Goal: Transaction & Acquisition: Purchase product/service

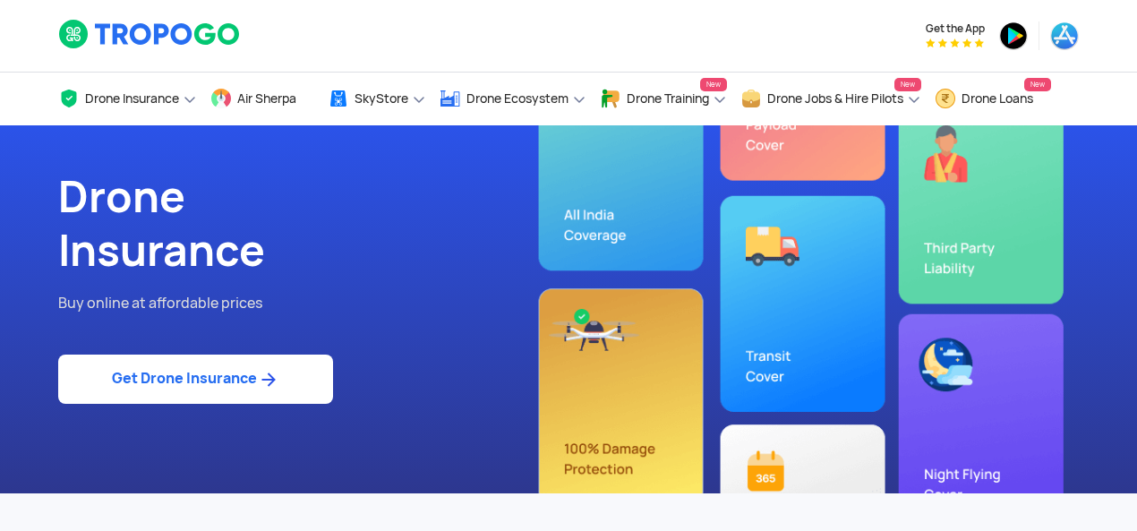
click at [263, 384] on img at bounding box center [268, 379] width 22 height 21
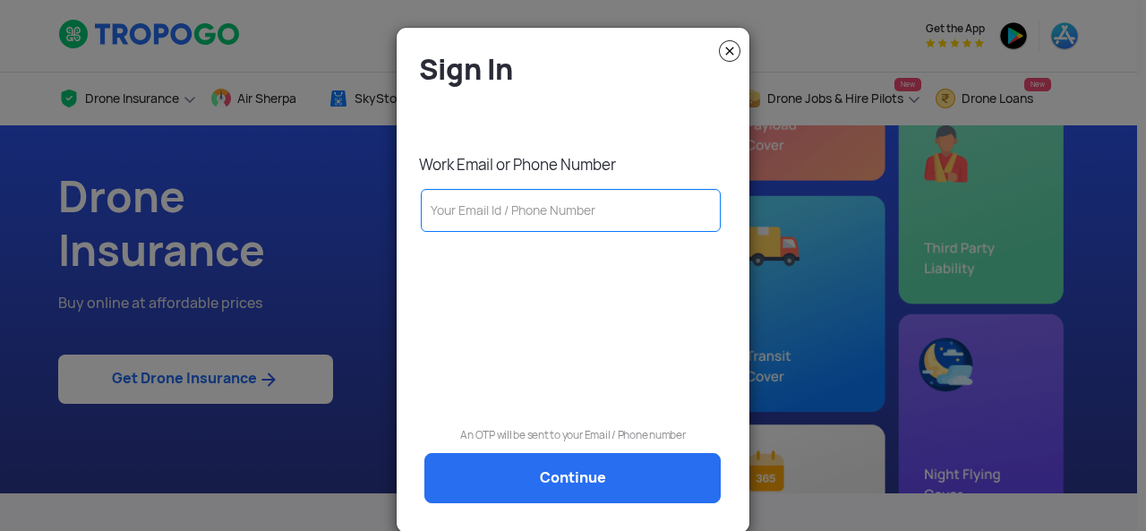
click at [510, 217] on input "text" at bounding box center [571, 210] width 300 height 43
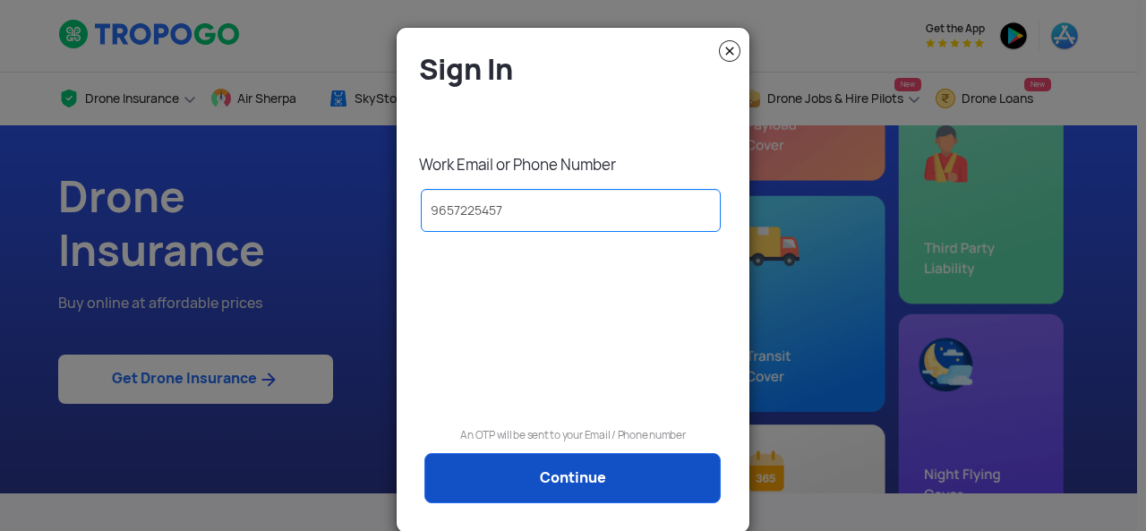
type input "9657225457"
click at [577, 488] on link "Continue" at bounding box center [572, 478] width 296 height 50
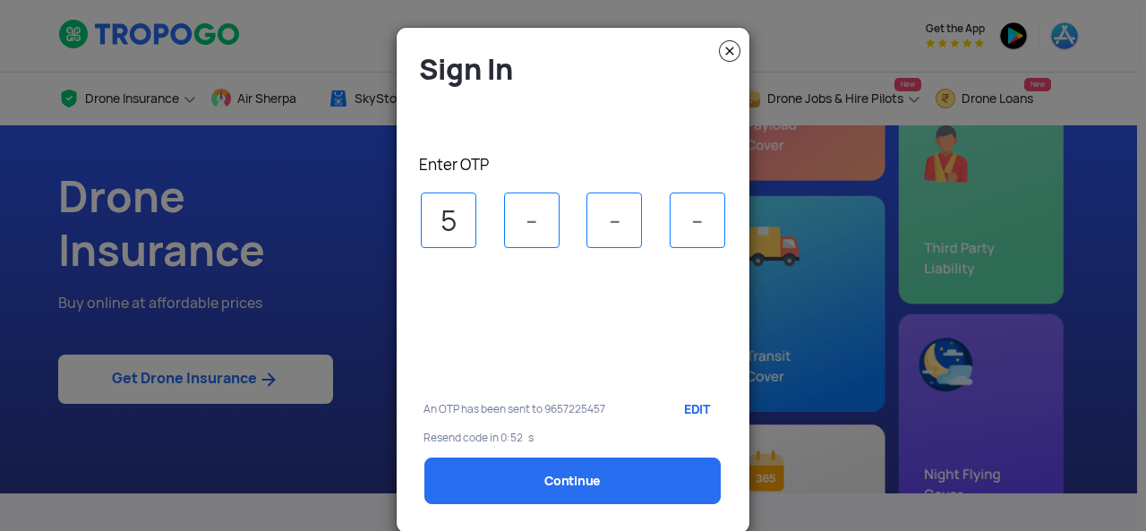
type input "5"
type input "6"
type input "0"
type input "4"
select select "1000000"
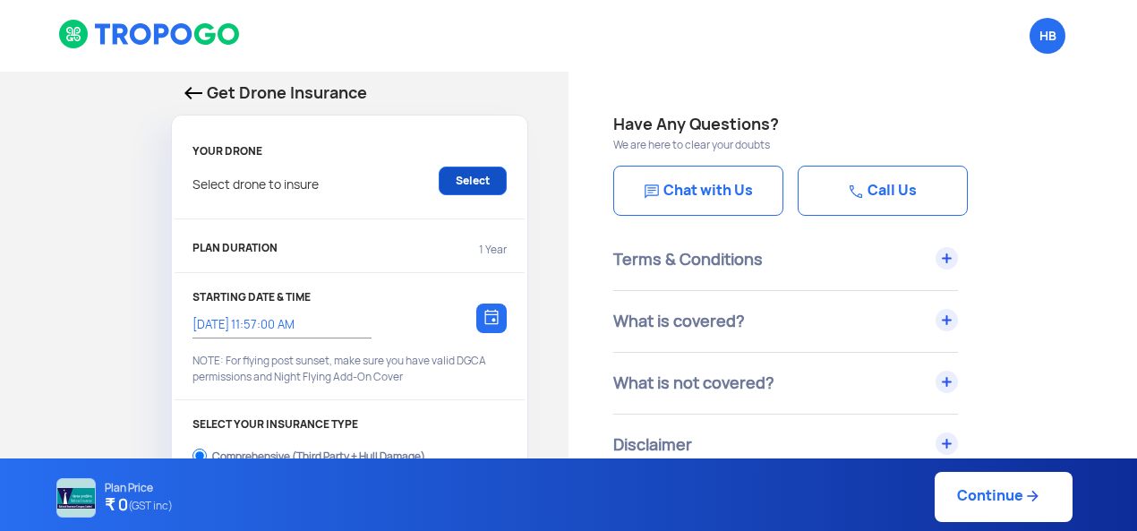
click at [463, 175] on link "Select" at bounding box center [473, 181] width 68 height 29
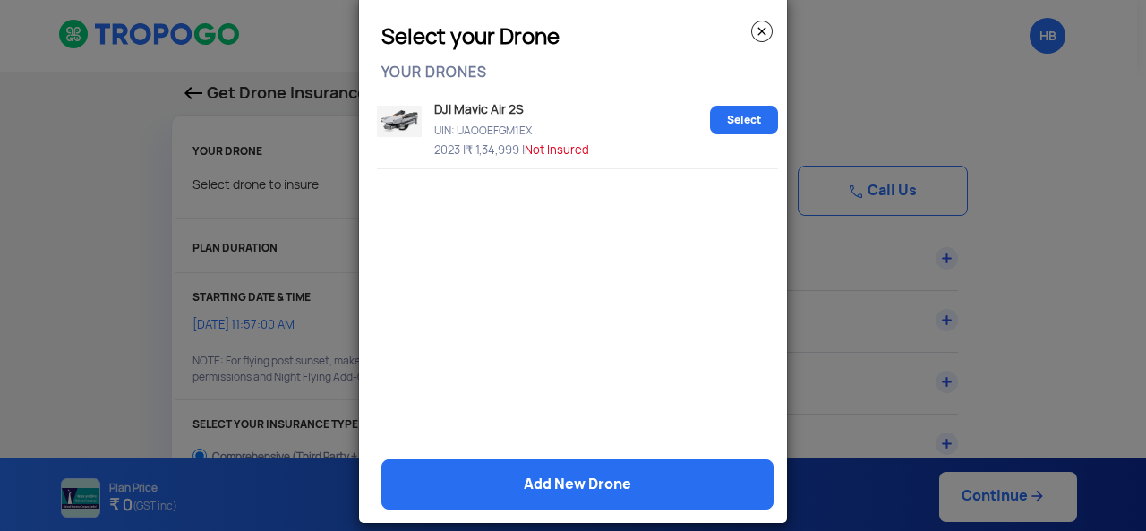
scroll to position [50, 0]
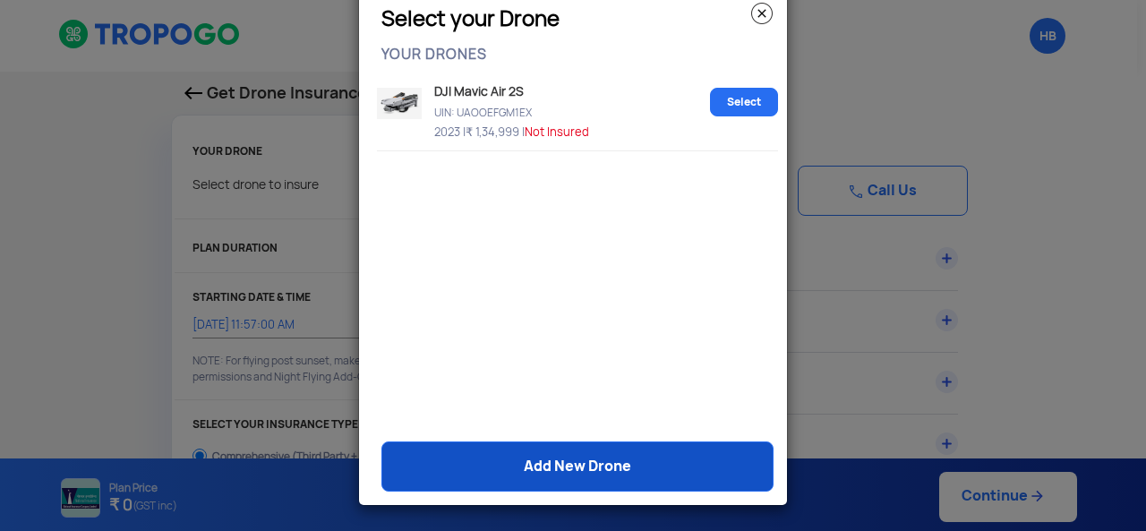
click at [609, 450] on link "Add New Drone" at bounding box center [577, 466] width 392 height 50
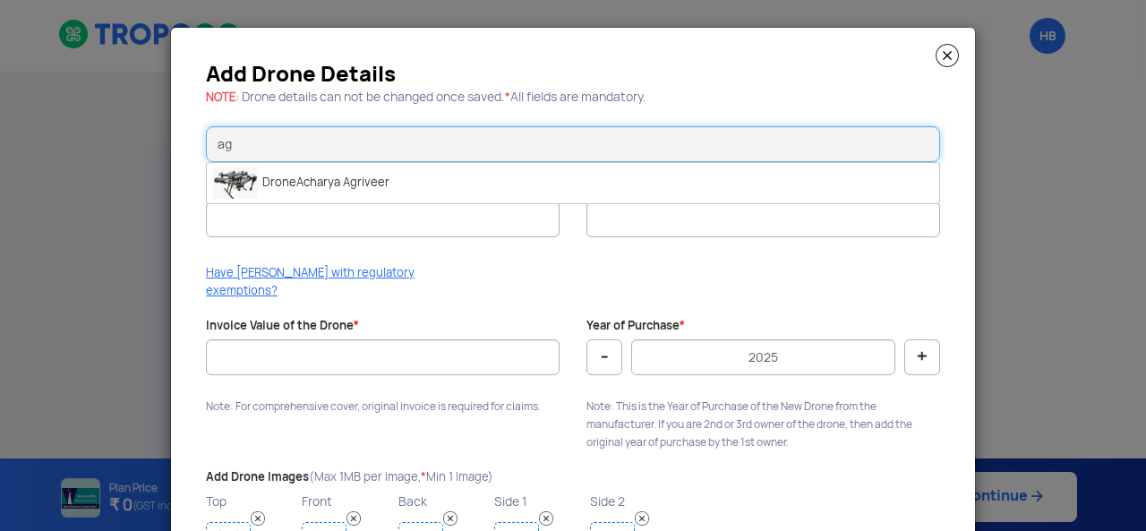
type input "a"
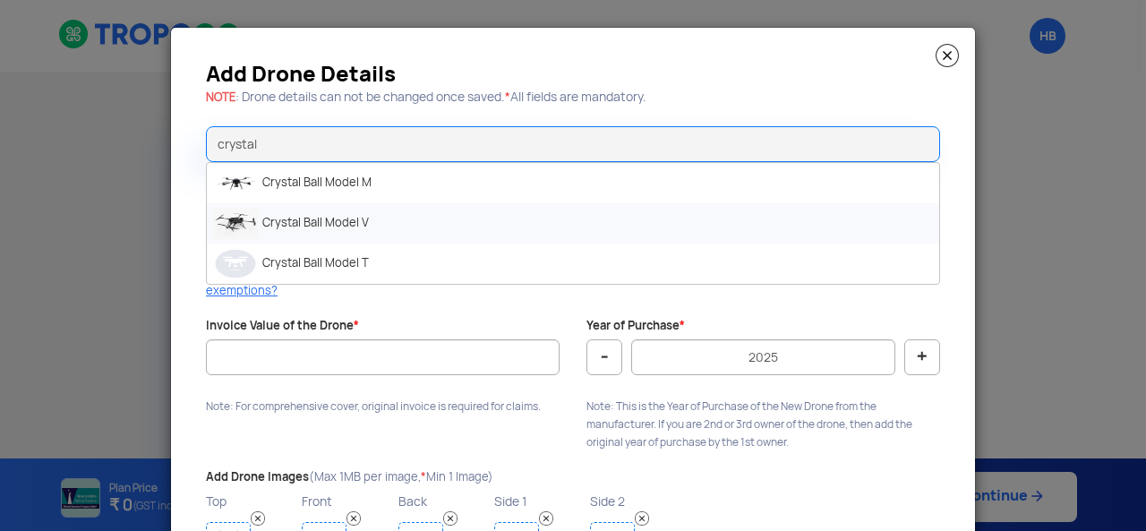
click at [389, 218] on li "Crystal Ball Model V" at bounding box center [573, 223] width 733 height 40
type input "Crystal Ball Model V"
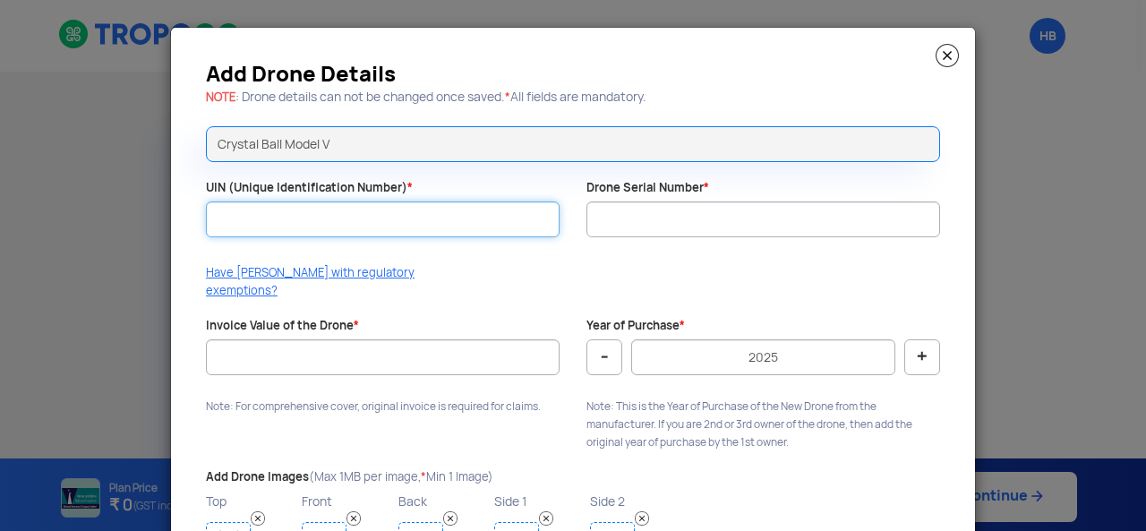
click at [337, 228] on input "UIN (Unique Identification Number) *" at bounding box center [383, 219] width 354 height 36
type input "UA00400SOTC"
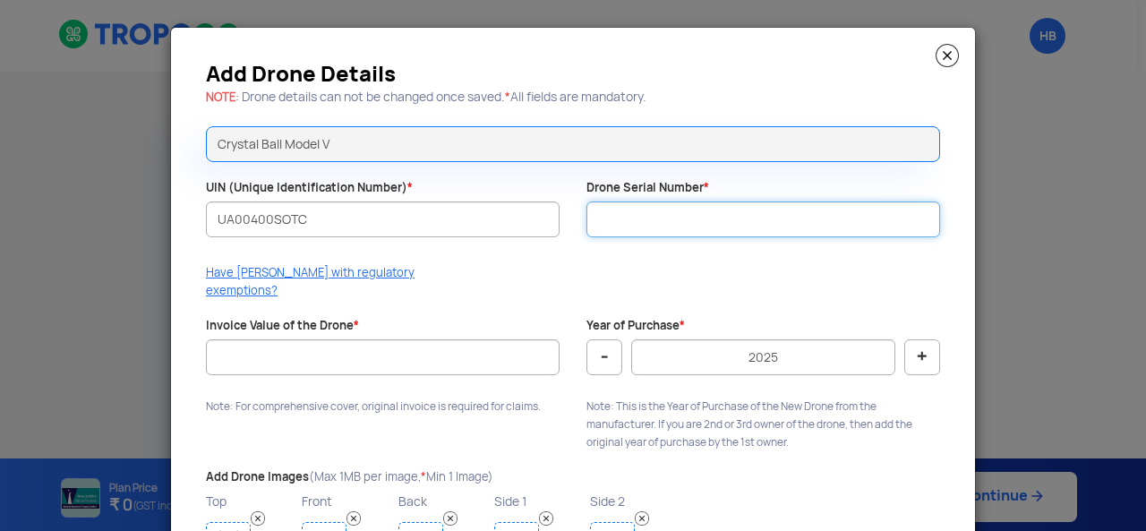
click at [609, 217] on input "Drone Serial Number *" at bounding box center [764, 219] width 354 height 36
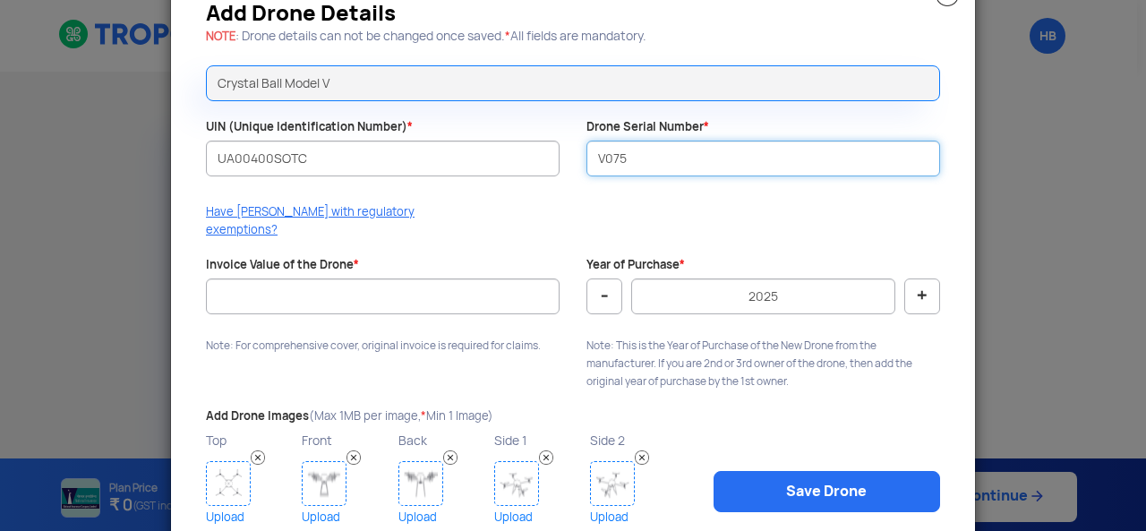
scroll to position [90, 0]
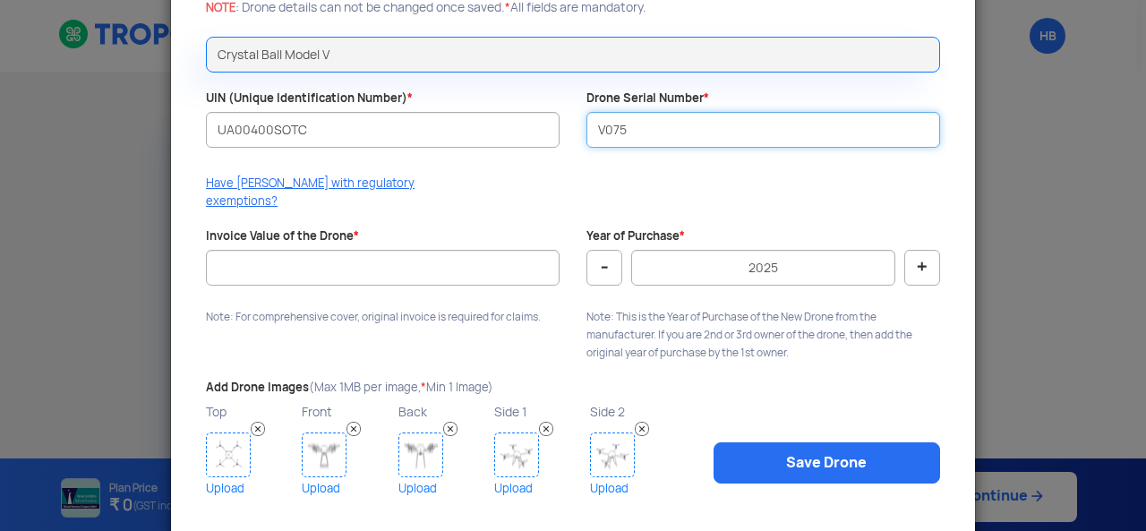
type input "V075"
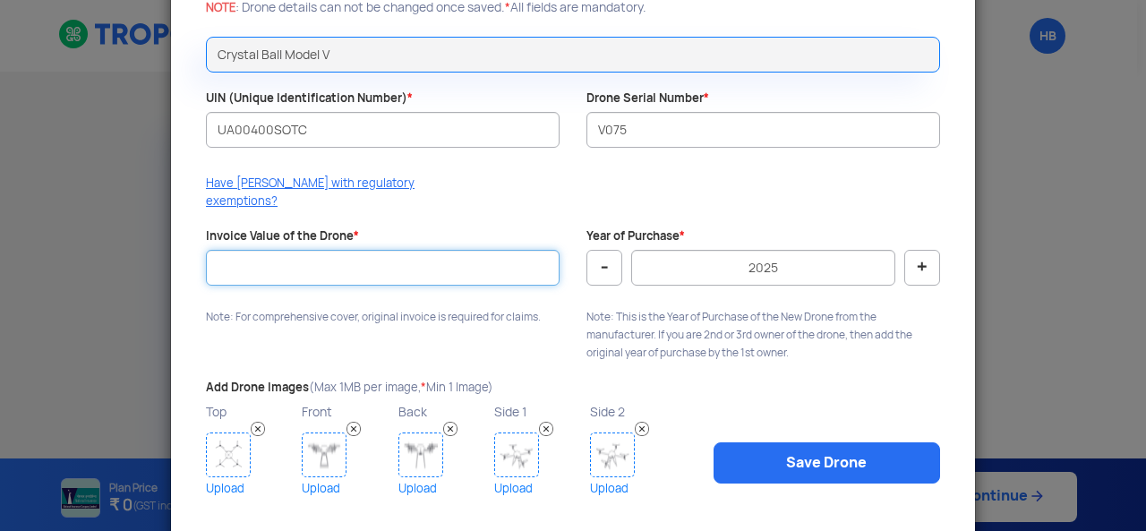
click at [434, 253] on input "Invoice Value of the Drone *" at bounding box center [383, 268] width 354 height 36
type input "400000"
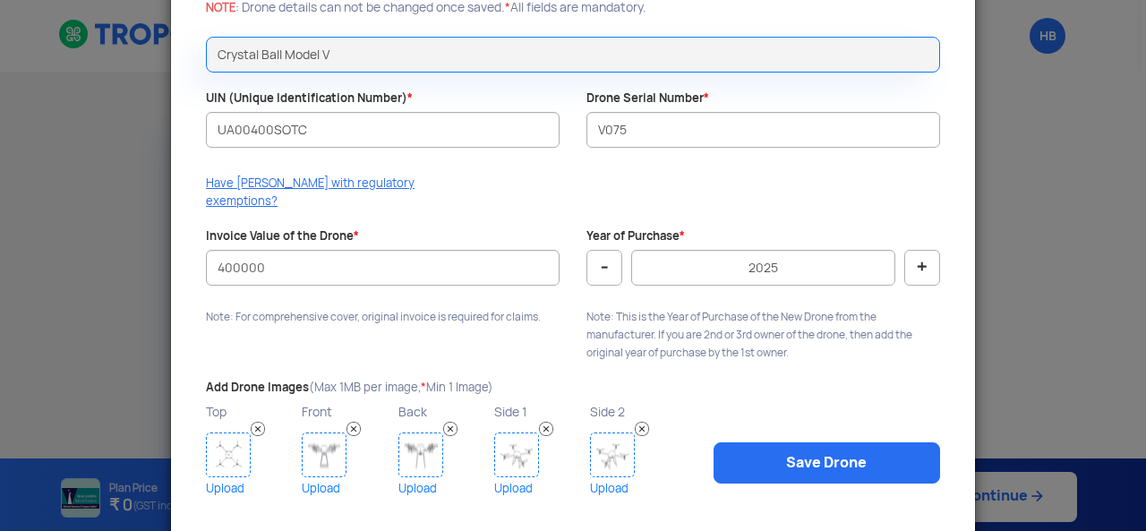
click at [613, 250] on button "-" at bounding box center [605, 268] width 36 height 36
type input "2023"
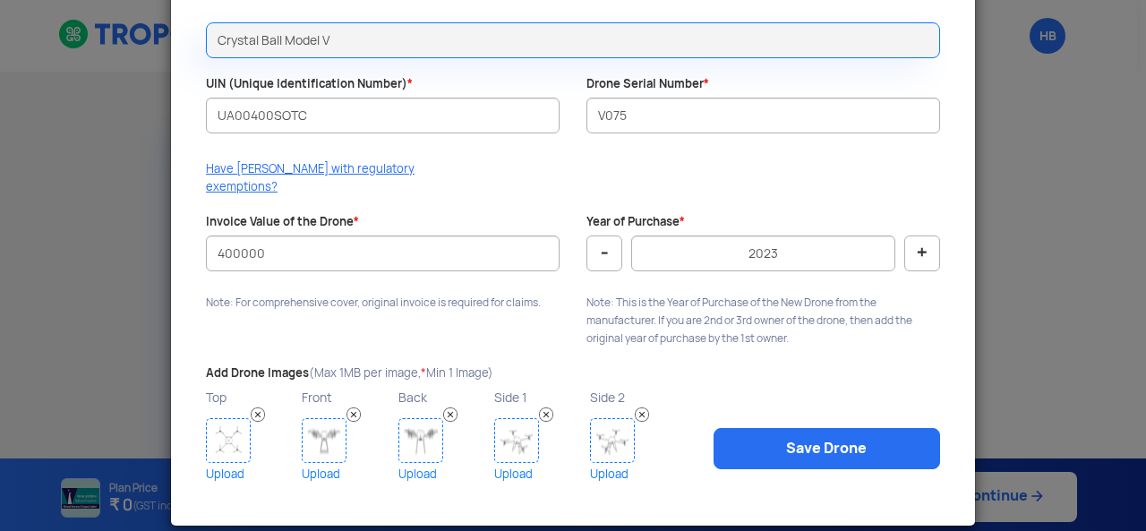
scroll to position [107, 0]
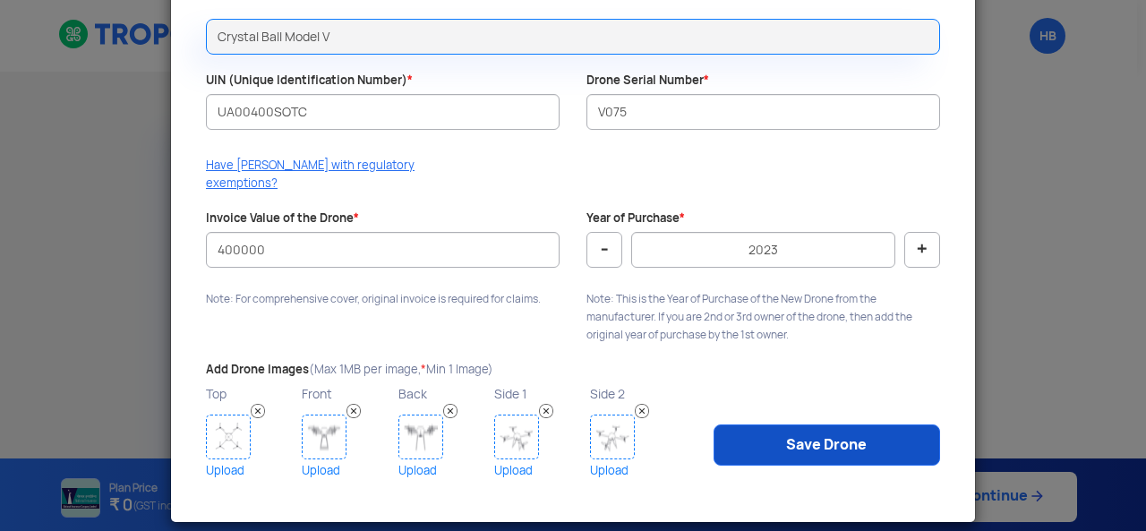
click at [763, 425] on link "Save Drone" at bounding box center [827, 444] width 227 height 41
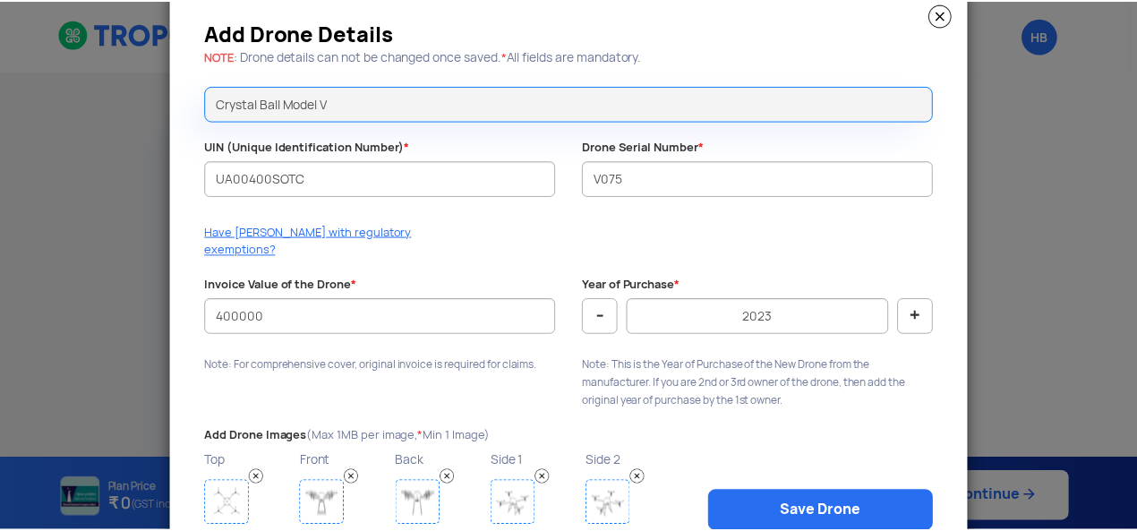
scroll to position [0, 0]
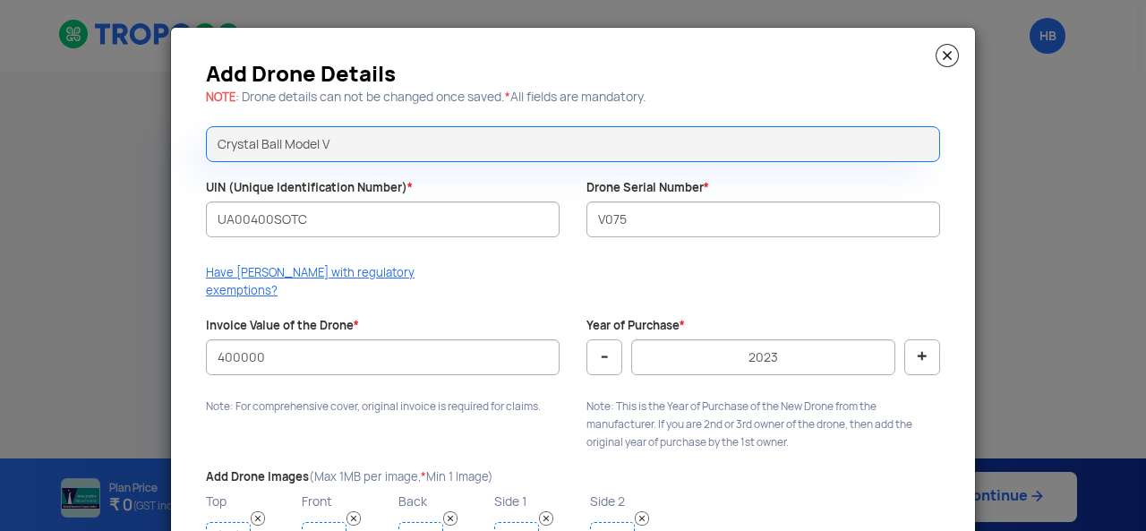
click at [948, 47] on img at bounding box center [947, 55] width 23 height 23
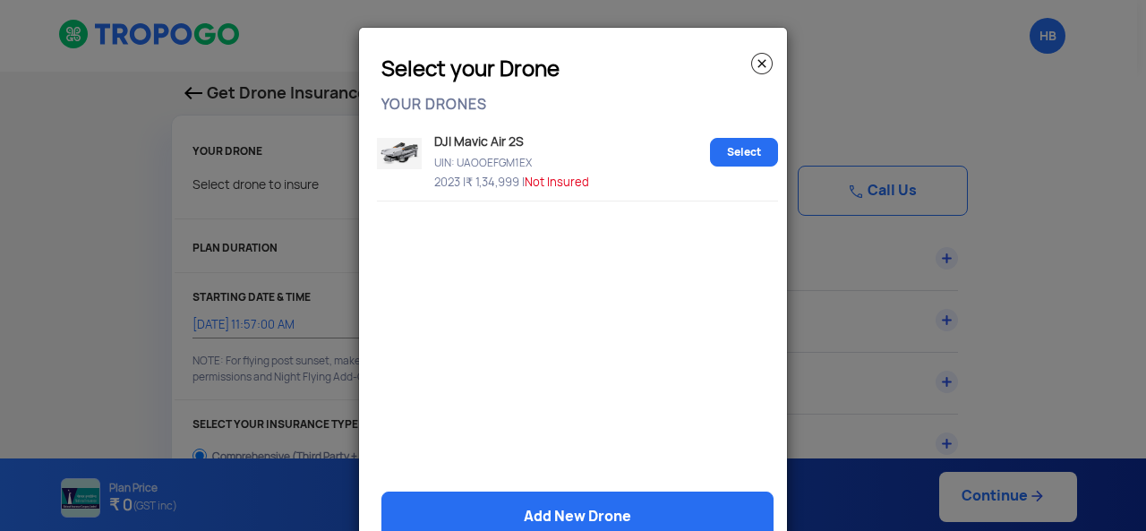
click at [758, 65] on img at bounding box center [761, 63] width 21 height 21
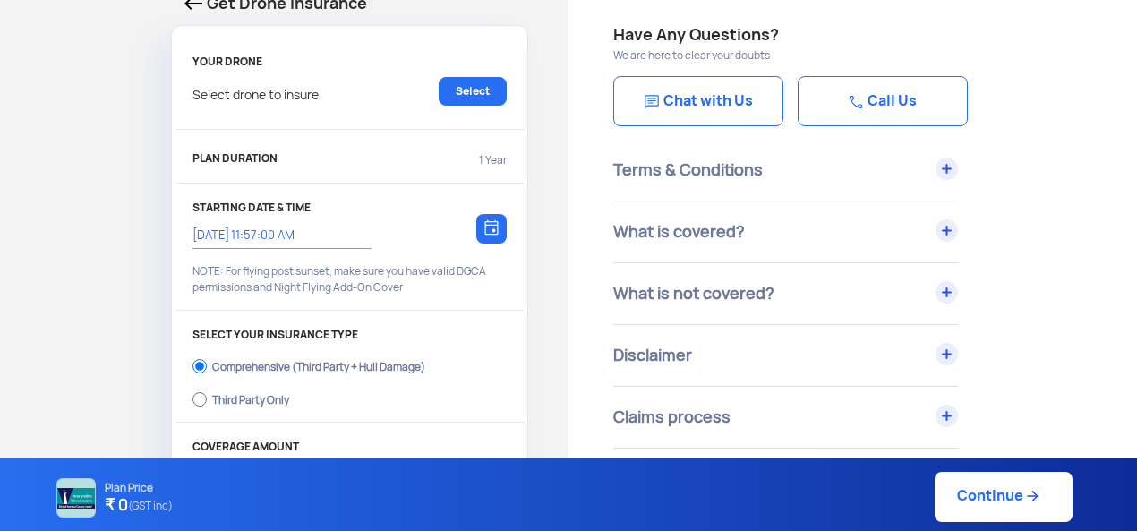
scroll to position [179, 0]
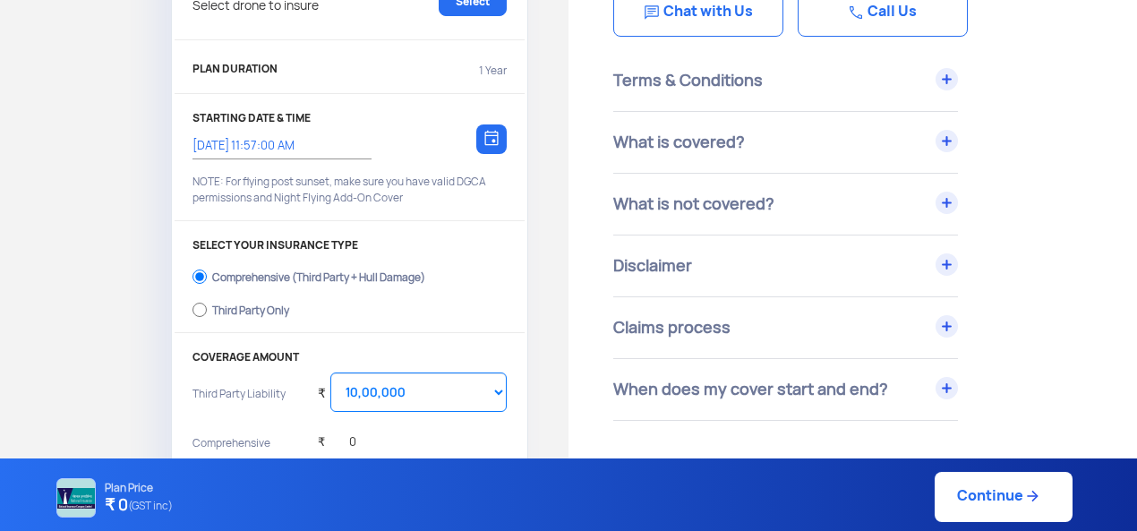
click at [274, 304] on div "Third Party Only" at bounding box center [250, 307] width 77 height 7
click at [207, 304] on input "Third Party Only" at bounding box center [200, 309] width 14 height 25
radio input "true"
select select "2000000"
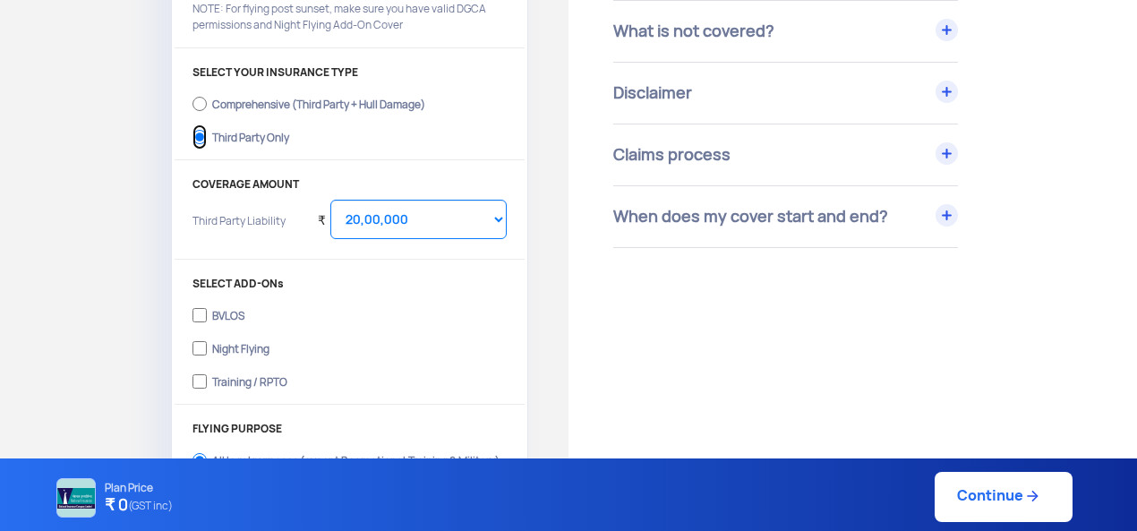
scroll to position [358, 0]
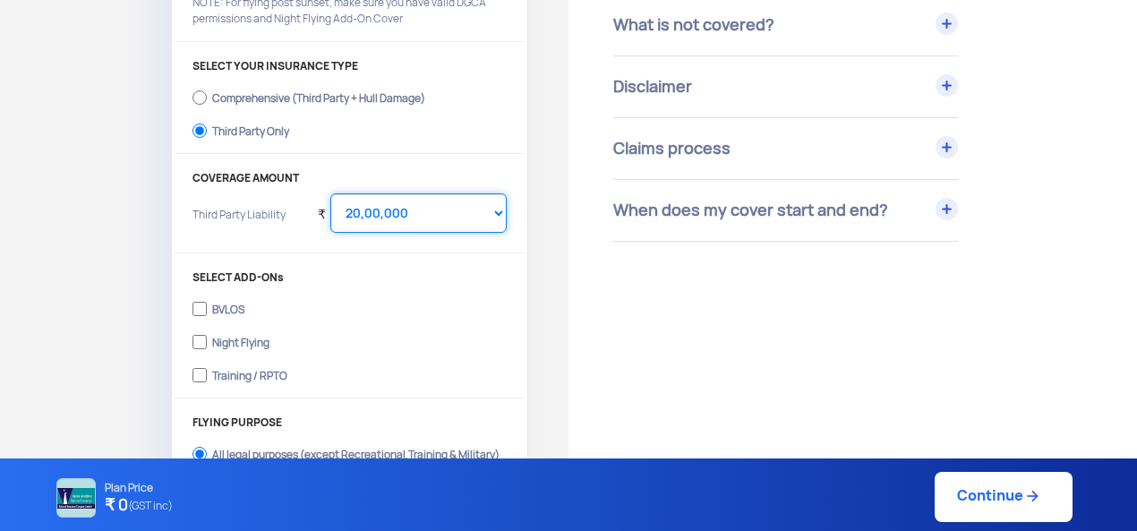
click at [438, 200] on select "Select Amount 20,00,000 25,00,000 30,00,000 35,00,000 40,00,000 45,00,000 50,00…" at bounding box center [418, 212] width 176 height 39
drag, startPoint x: 433, startPoint y: 206, endPoint x: 413, endPoint y: 218, distance: 22.9
click at [433, 206] on select "Select Amount 20,00,000 25,00,000 30,00,000 35,00,000 40,00,000 45,00,000 50,00…" at bounding box center [418, 212] width 176 height 39
click at [200, 305] on input "BVLOS" at bounding box center [200, 308] width 14 height 25
click at [201, 308] on input "BVLOS" at bounding box center [200, 308] width 14 height 25
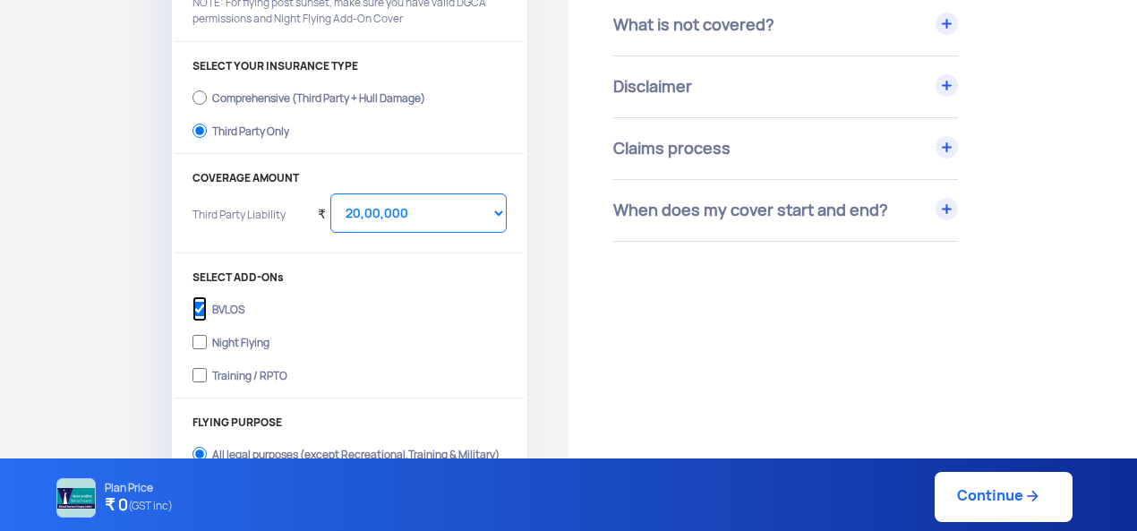
checkbox input "false"
click at [206, 338] on input "Night Flying" at bounding box center [200, 342] width 14 height 25
checkbox input "true"
click at [204, 364] on input "Training / RPTO" at bounding box center [200, 375] width 14 height 25
checkbox input "true"
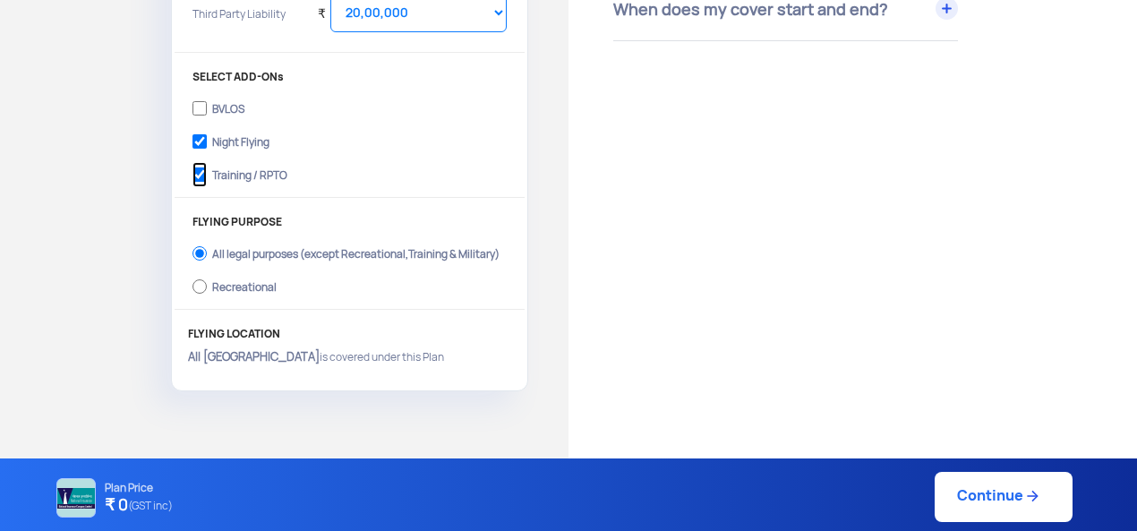
scroll to position [627, 0]
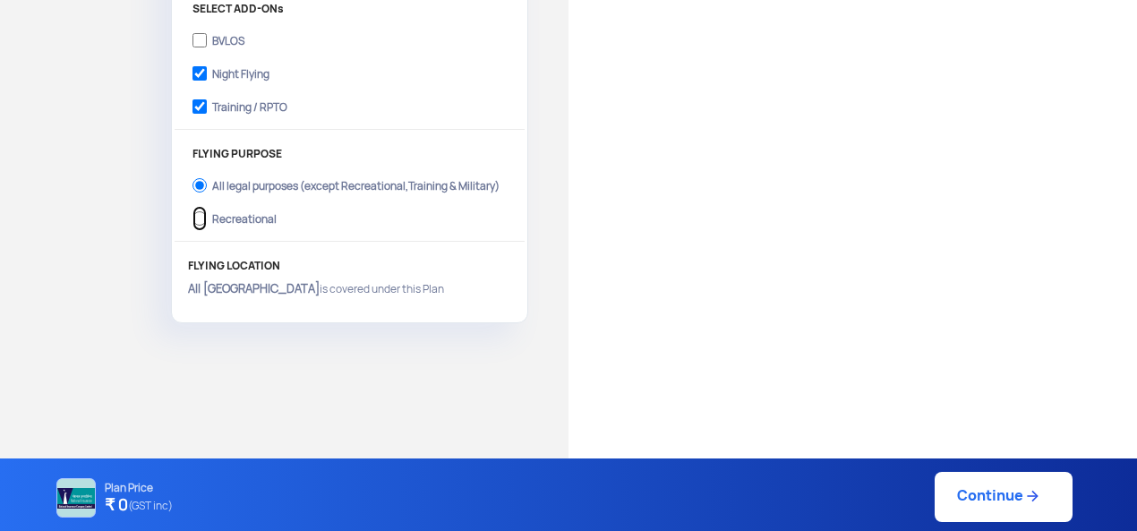
click at [196, 218] on input "Recreational" at bounding box center [200, 218] width 14 height 25
radio input "true"
click at [207, 180] on label "All legal purposes (except Recreational,Training & Military)" at bounding box center [350, 183] width 314 height 29
click at [207, 180] on input "All legal purposes (except Recreational,Training & Military)" at bounding box center [200, 185] width 14 height 25
radio input "true"
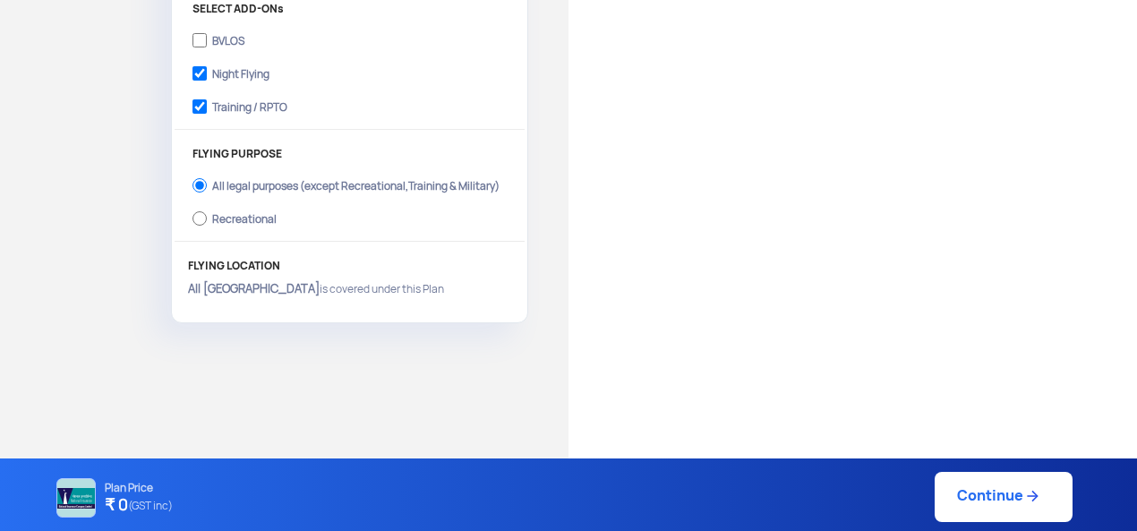
click at [998, 506] on link "Continue" at bounding box center [1004, 497] width 138 height 50
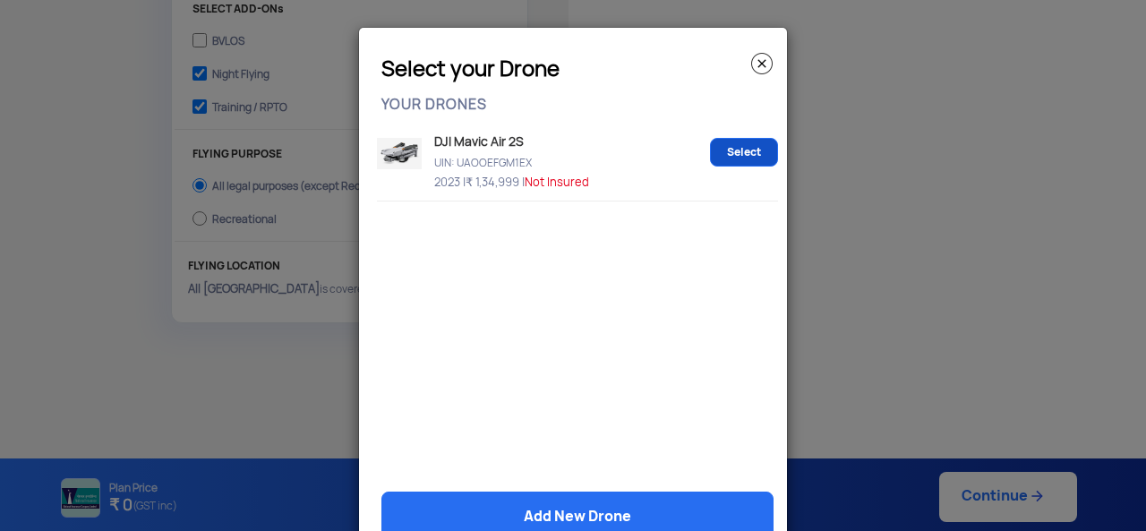
click at [728, 150] on link "Select" at bounding box center [744, 152] width 68 height 29
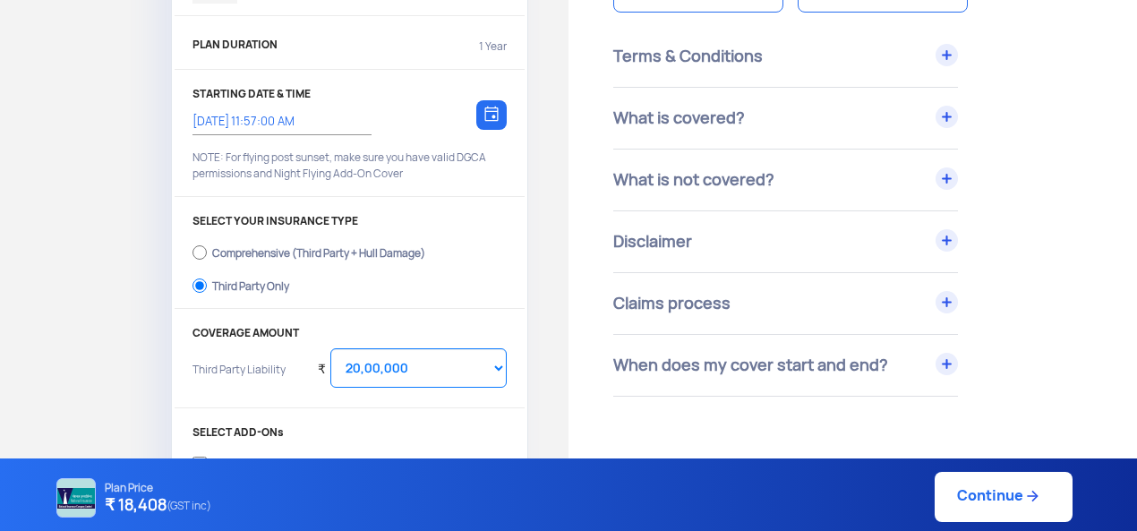
scroll to position [269, 0]
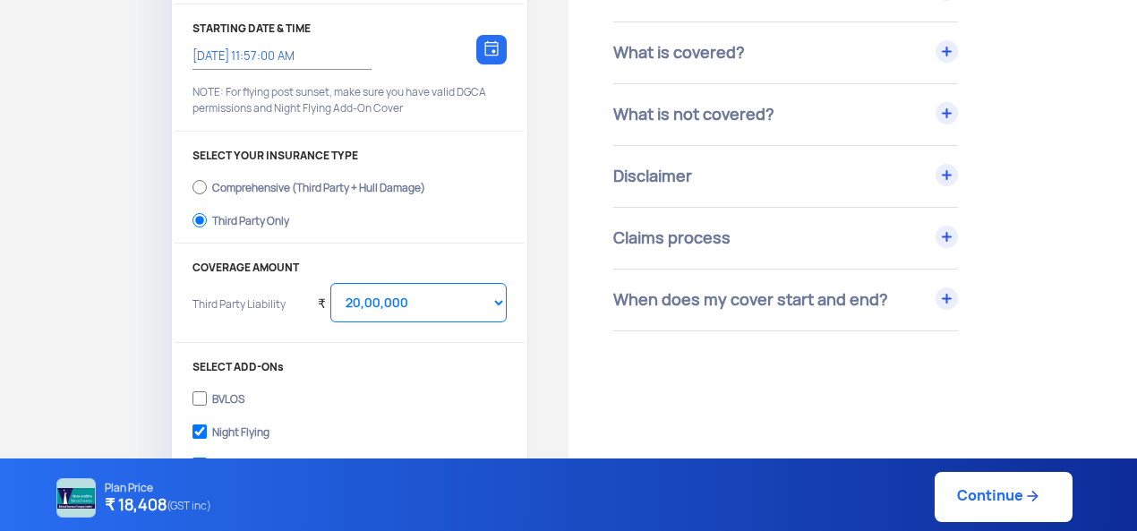
click at [297, 185] on div "Comprehensive (Third Party + Hull Damage)" at bounding box center [318, 185] width 213 height 7
click at [207, 185] on input "Comprehensive (Third Party + Hull Damage)" at bounding box center [200, 187] width 14 height 25
radio input "true"
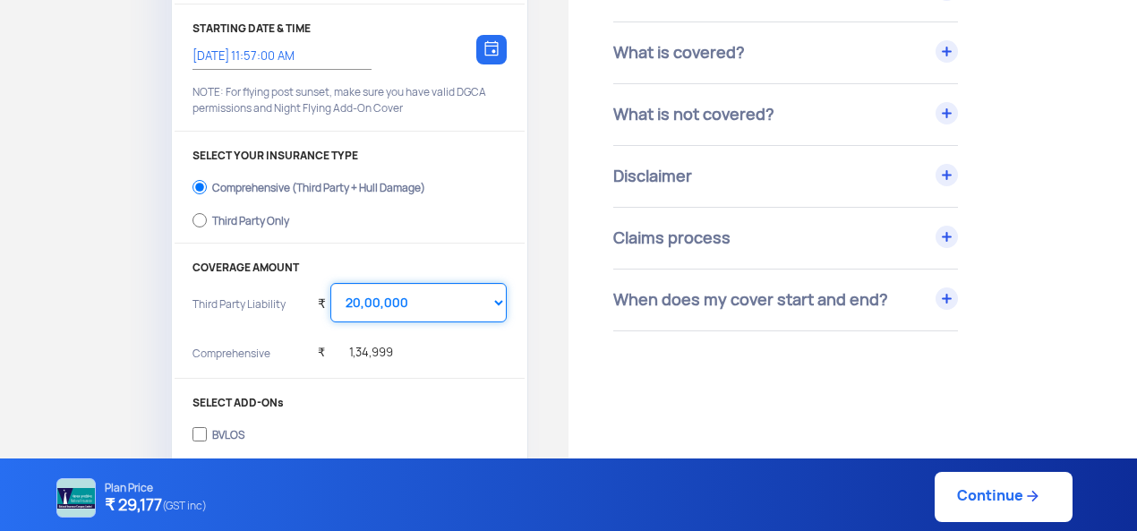
click at [386, 302] on select "Select Amount 10,00,000 15,00,000 20,00,000" at bounding box center [418, 302] width 176 height 39
select select "1000000"
click at [330, 283] on select "Select Amount 10,00,000 15,00,000 20,00,000" at bounding box center [418, 302] width 176 height 39
click at [263, 222] on div "Third Party Only" at bounding box center [250, 218] width 77 height 7
click at [207, 223] on input "Third Party Only" at bounding box center [200, 220] width 14 height 25
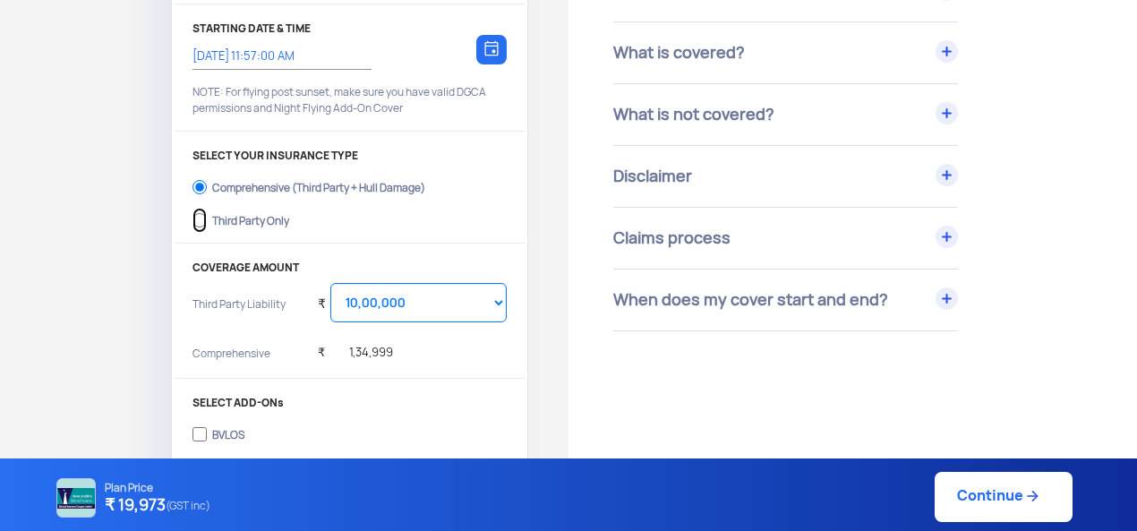
radio input "true"
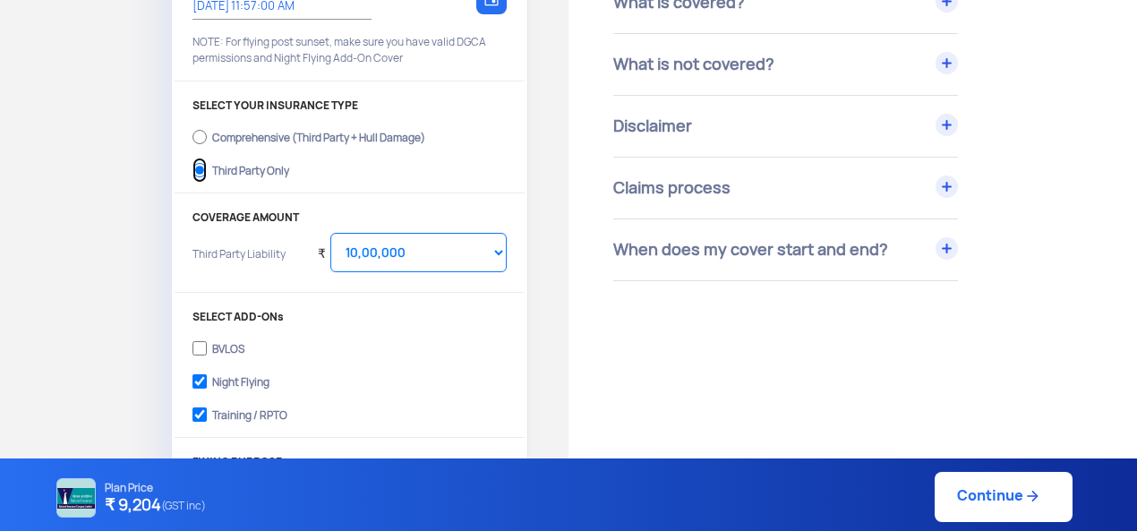
scroll to position [358, 0]
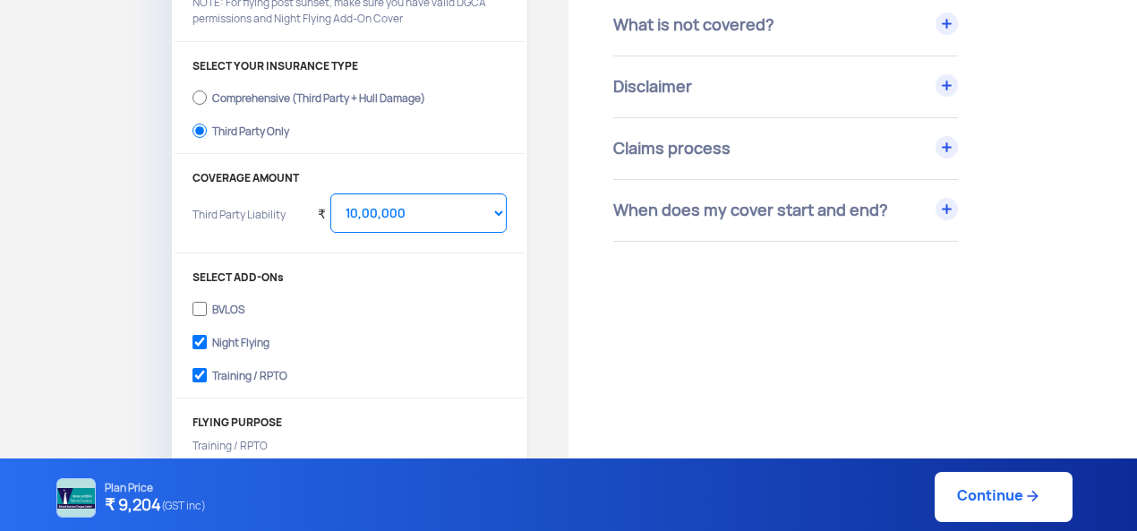
click at [117, 212] on div "Get Drone Insurance YOUR DRONE DJI Mavic Air 2S 2023, UAOOEFGM1EX, ₹ 1,34,999 C…" at bounding box center [284, 136] width 569 height 846
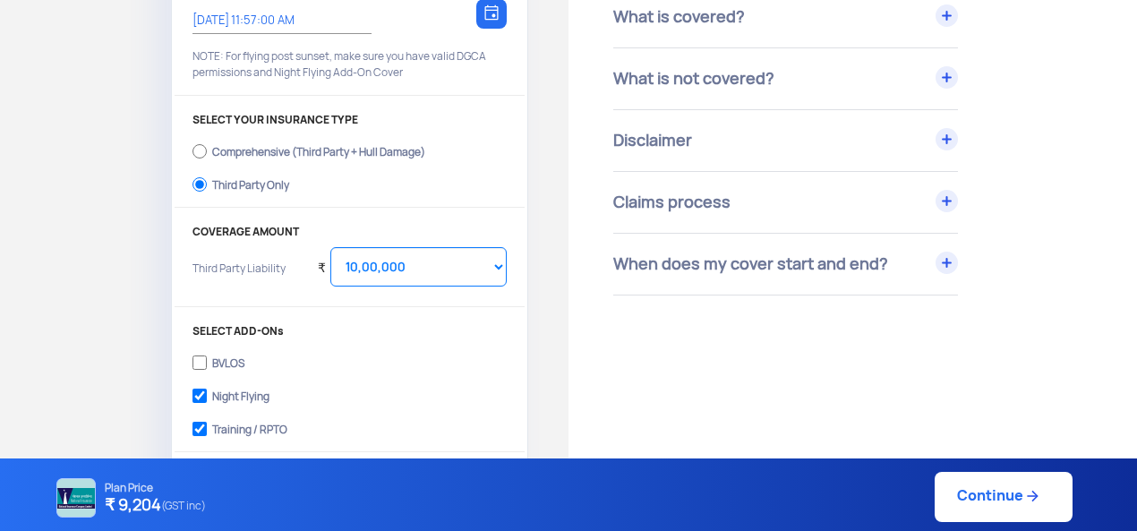
scroll to position [269, 0]
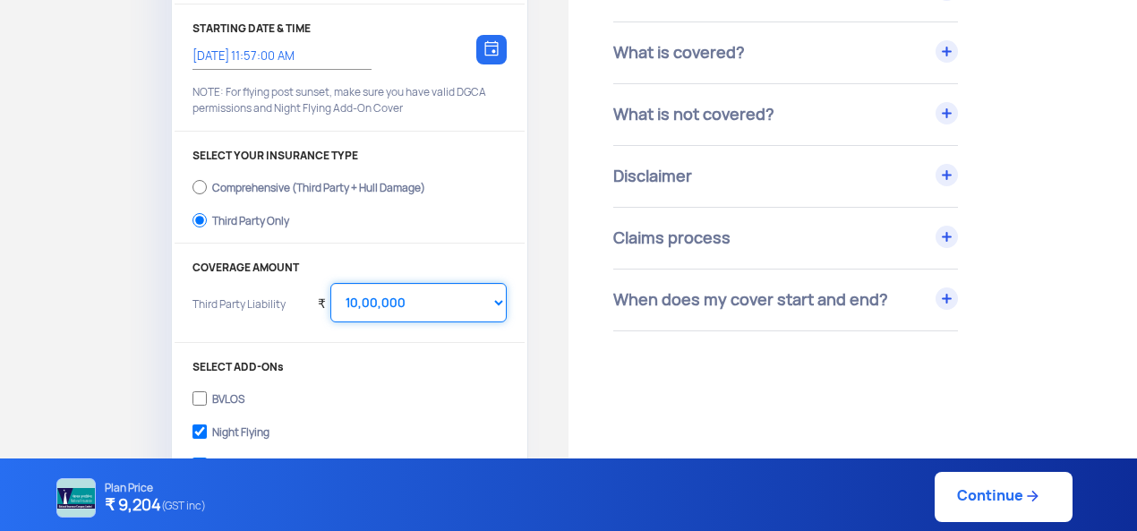
click at [413, 295] on select "Select Amount 10,00,000 15,00,000 20,00,000" at bounding box center [418, 302] width 176 height 39
click at [330, 283] on select "Select Amount 10,00,000 15,00,000 20,00,000" at bounding box center [418, 302] width 176 height 39
click at [406, 291] on select "Select Amount 10,00,000 15,00,000 20,00,000" at bounding box center [418, 302] width 176 height 39
select select "1000000"
click at [330, 283] on select "Select Amount 10,00,000 15,00,000 20,00,000" at bounding box center [418, 302] width 176 height 39
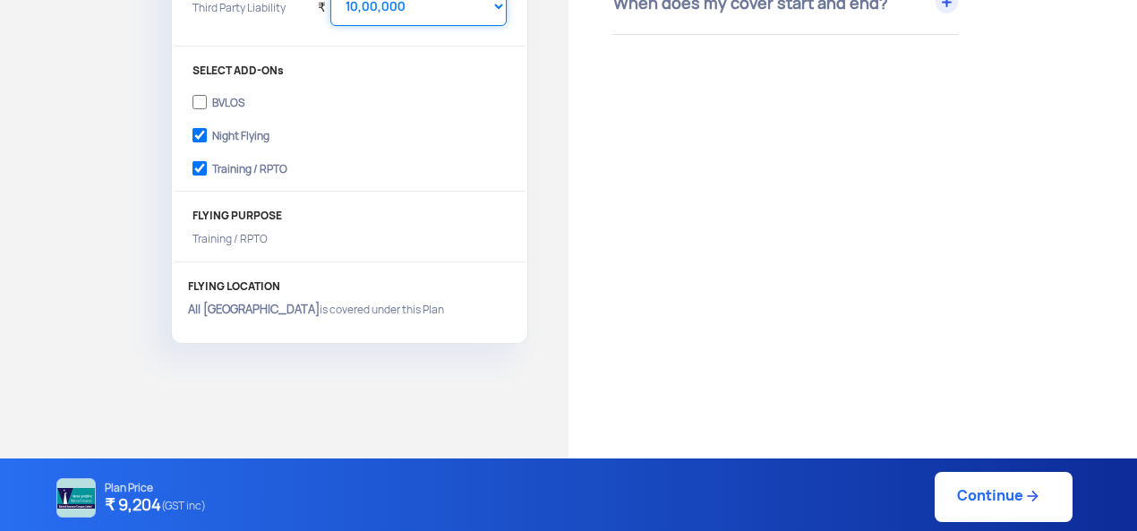
scroll to position [537, 0]
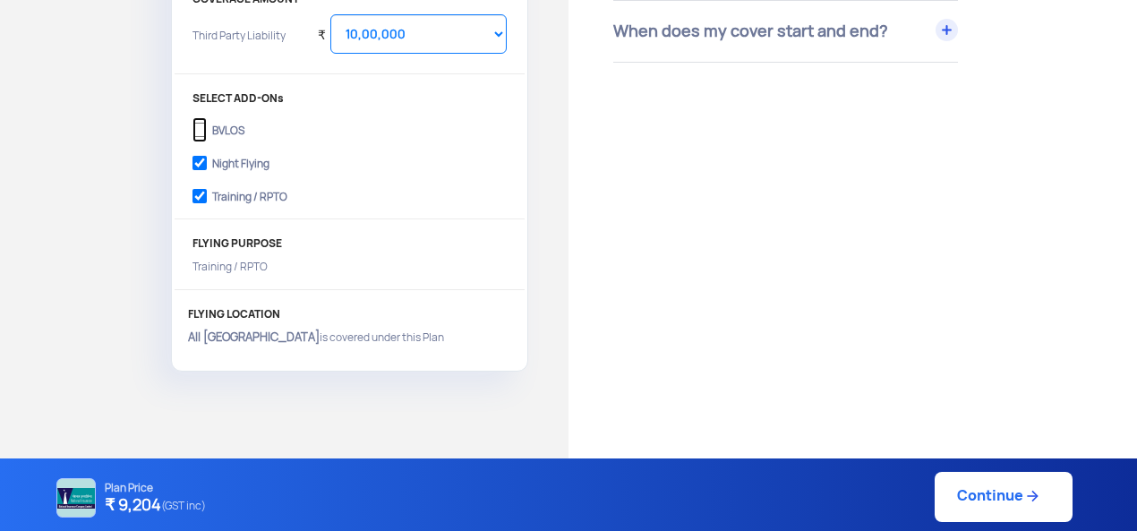
click at [195, 125] on input "BVLOS" at bounding box center [200, 129] width 14 height 25
click at [196, 131] on input "BVLOS" at bounding box center [200, 129] width 14 height 25
checkbox input "false"
click at [201, 160] on input "Night Flying" at bounding box center [200, 162] width 14 height 25
checkbox input "false"
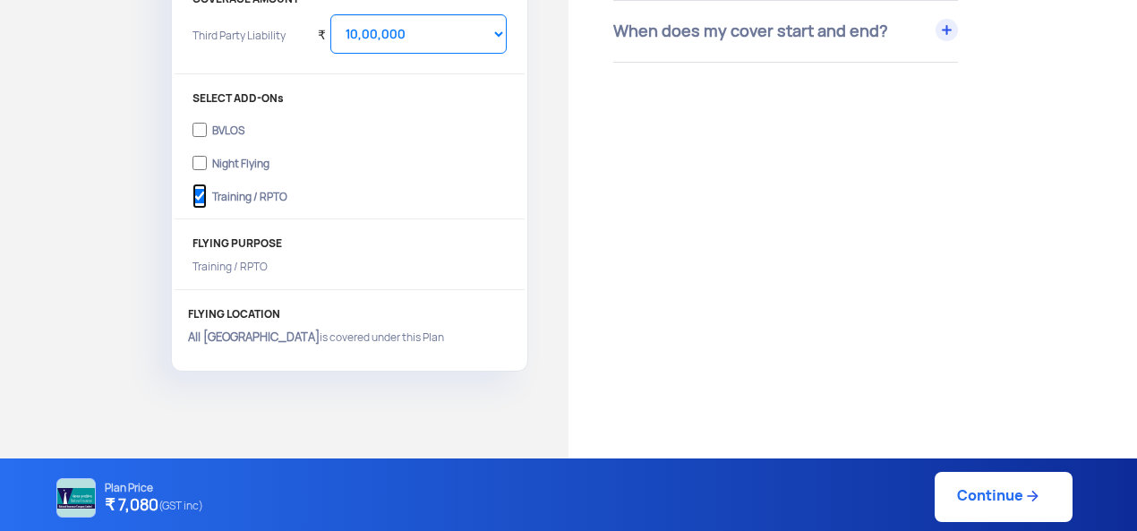
click at [199, 193] on input "Training / RPTO" at bounding box center [200, 196] width 14 height 25
checkbox input "false"
select select "2000000"
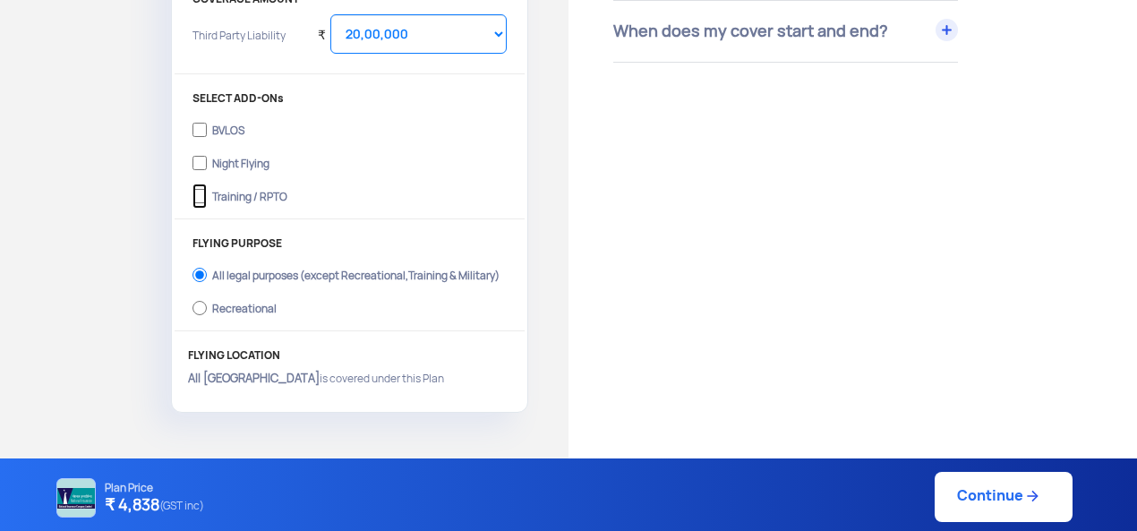
click at [203, 193] on input "Training / RPTO" at bounding box center [200, 196] width 14 height 25
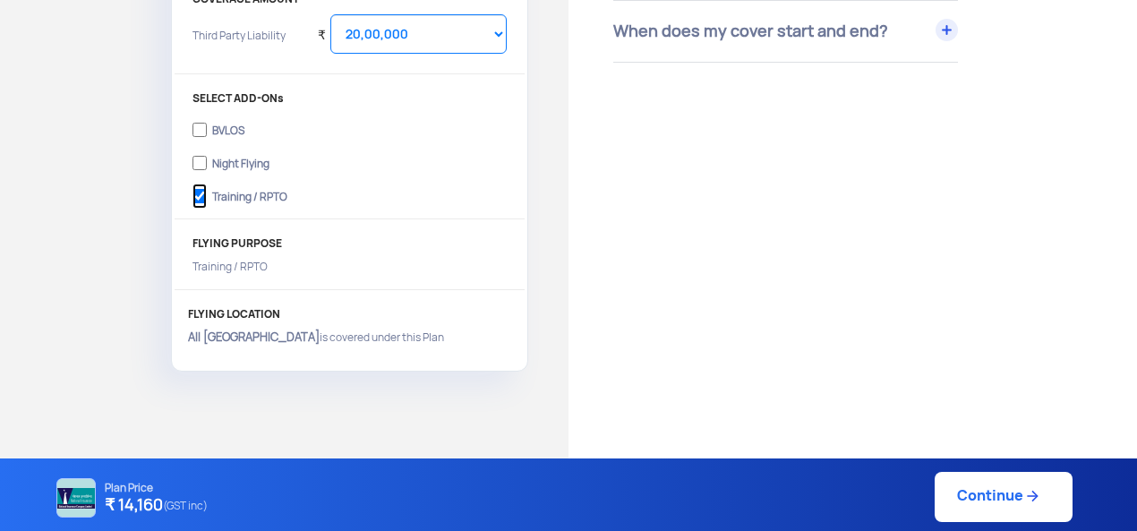
click at [202, 195] on input "Training / RPTO" at bounding box center [200, 196] width 14 height 25
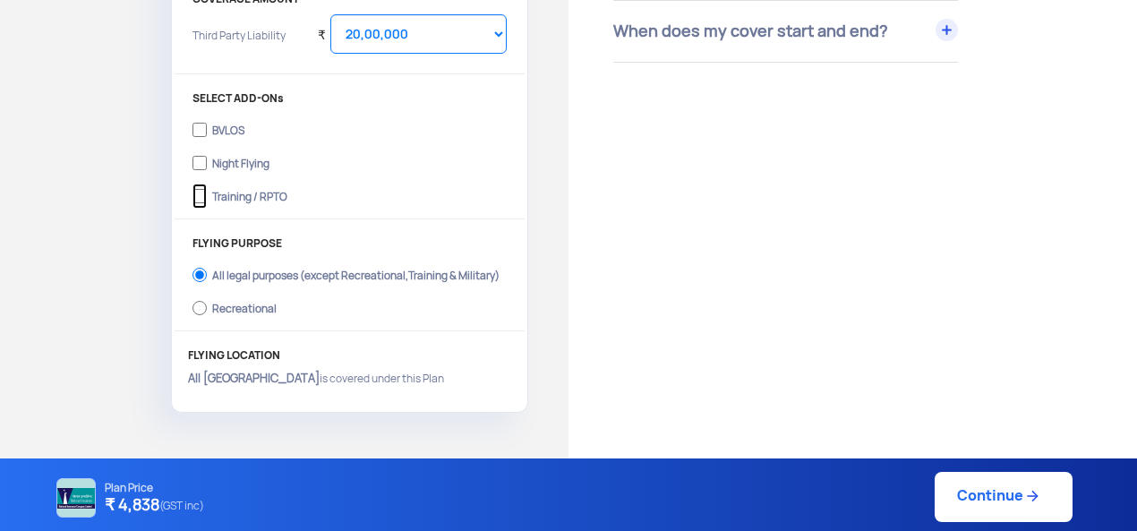
click at [201, 196] on input "Training / RPTO" at bounding box center [200, 196] width 14 height 25
checkbox input "true"
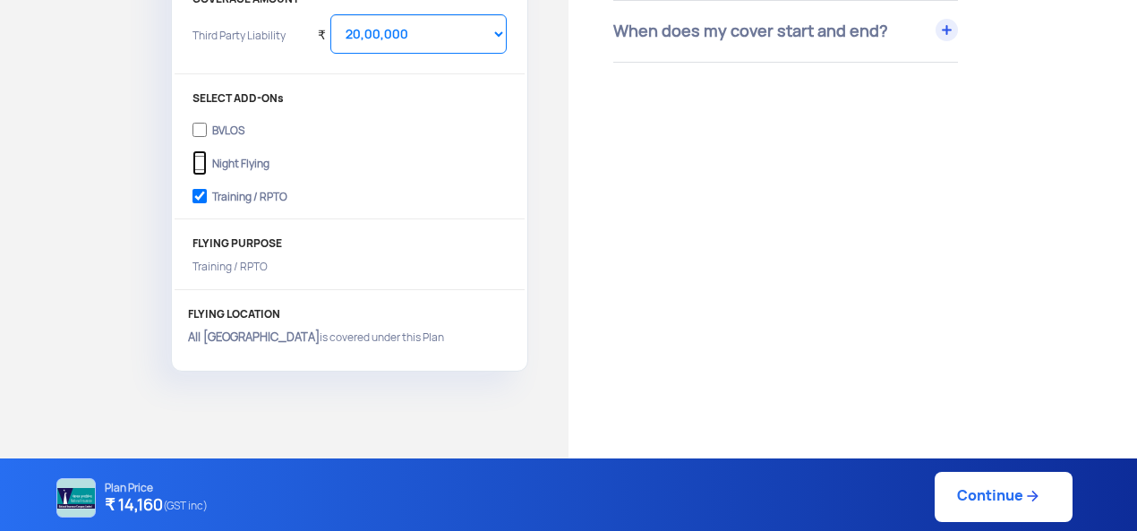
click at [200, 164] on input "Night Flying" at bounding box center [200, 162] width 14 height 25
checkbox input "true"
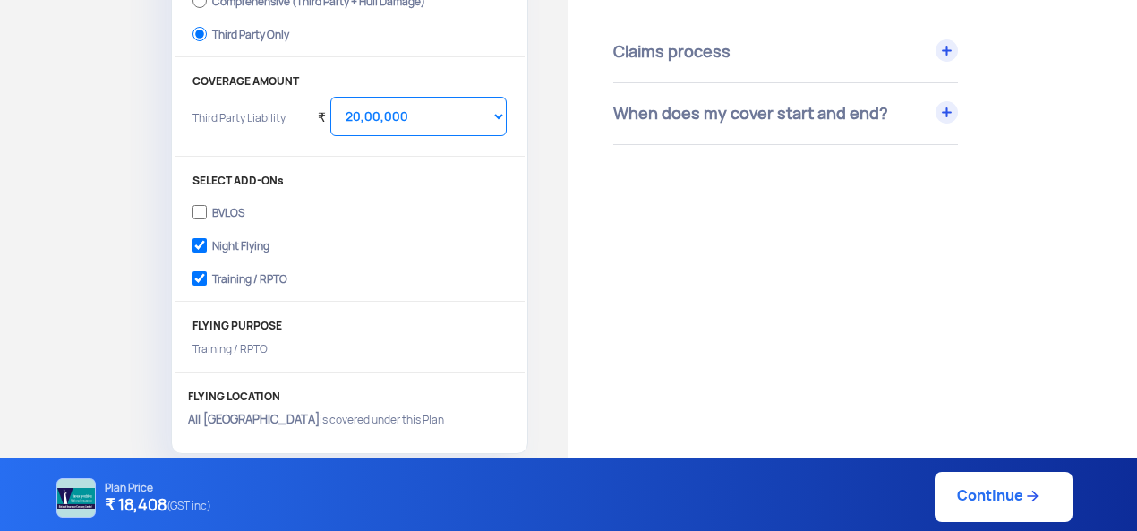
scroll to position [358, 0]
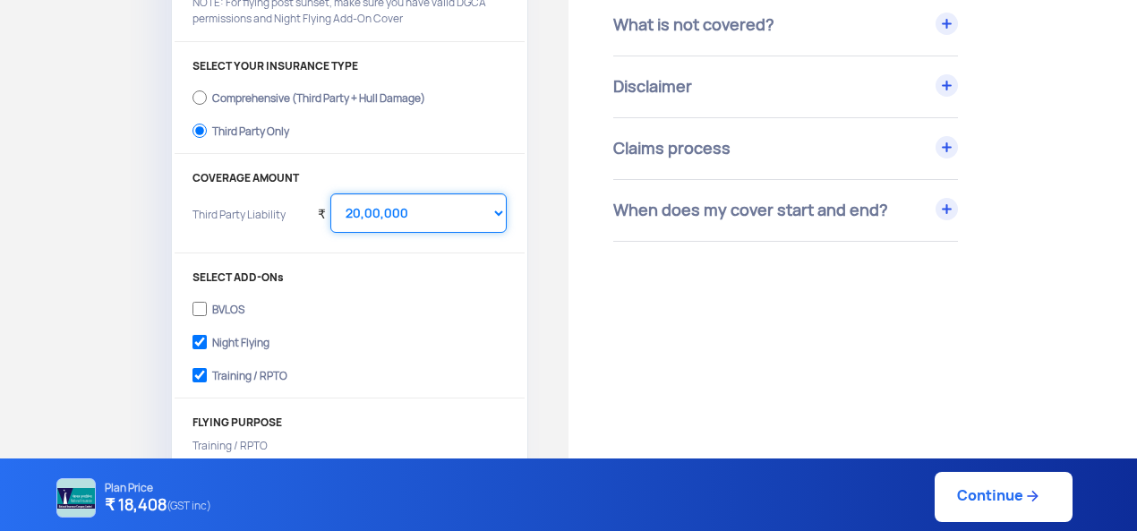
click at [392, 207] on select "Select Amount 10,00,000 15,00,000 20,00,000" at bounding box center [418, 212] width 176 height 39
select select "1000000"
click at [330, 193] on select "Select Amount 10,00,000 15,00,000 20,00,000" at bounding box center [418, 212] width 176 height 39
click at [81, 209] on div "Get Drone Insurance YOUR DRONE DJI Mavic Air 2S 2023, UAOOEFGM1EX, ₹ 1,34,999 C…" at bounding box center [284, 136] width 569 height 846
click at [203, 90] on input "Comprehensive (Third Party + Hull Damage)" at bounding box center [200, 97] width 14 height 25
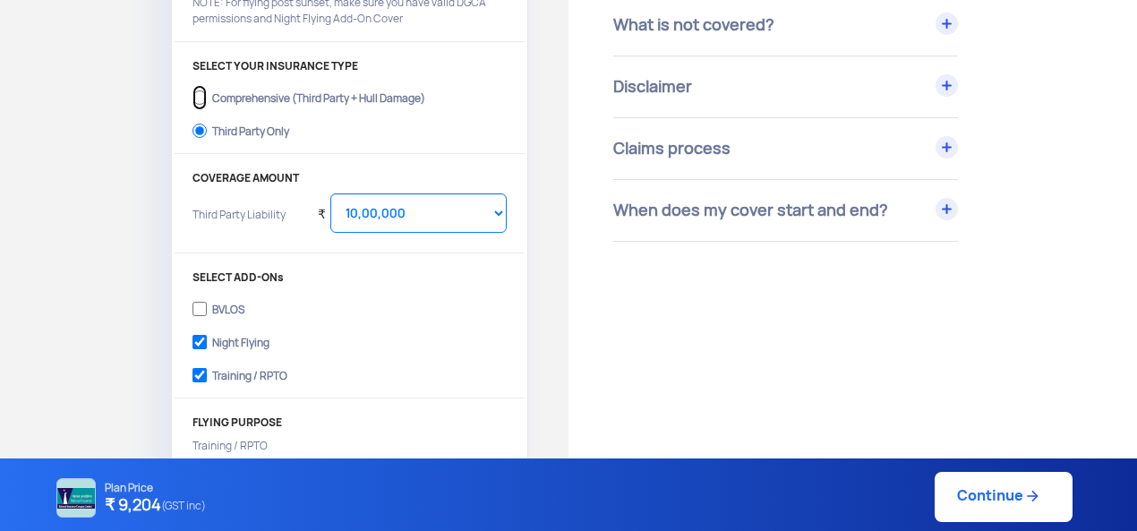
radio input "true"
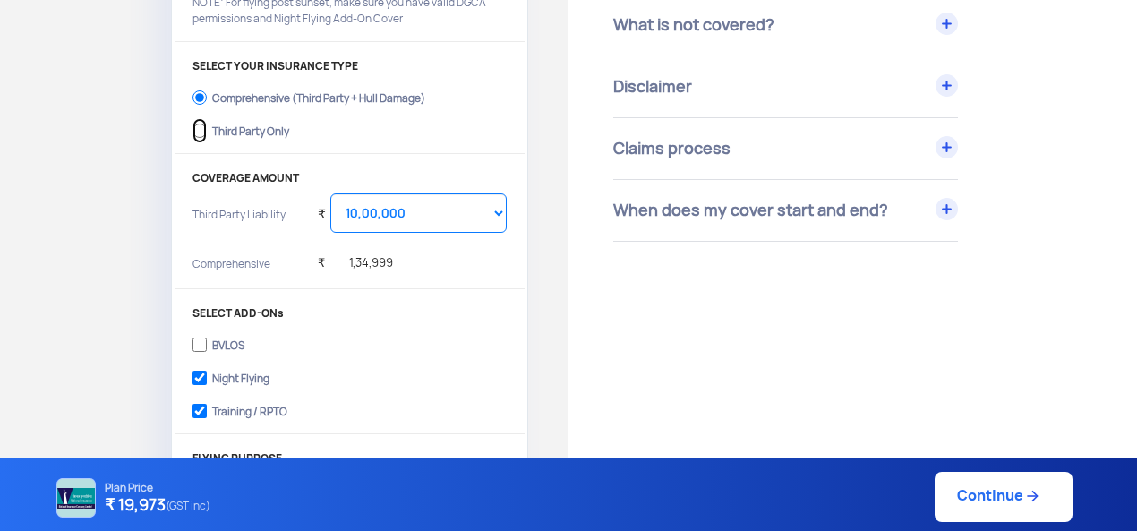
click at [197, 131] on input "Third Party Only" at bounding box center [200, 130] width 14 height 25
radio input "true"
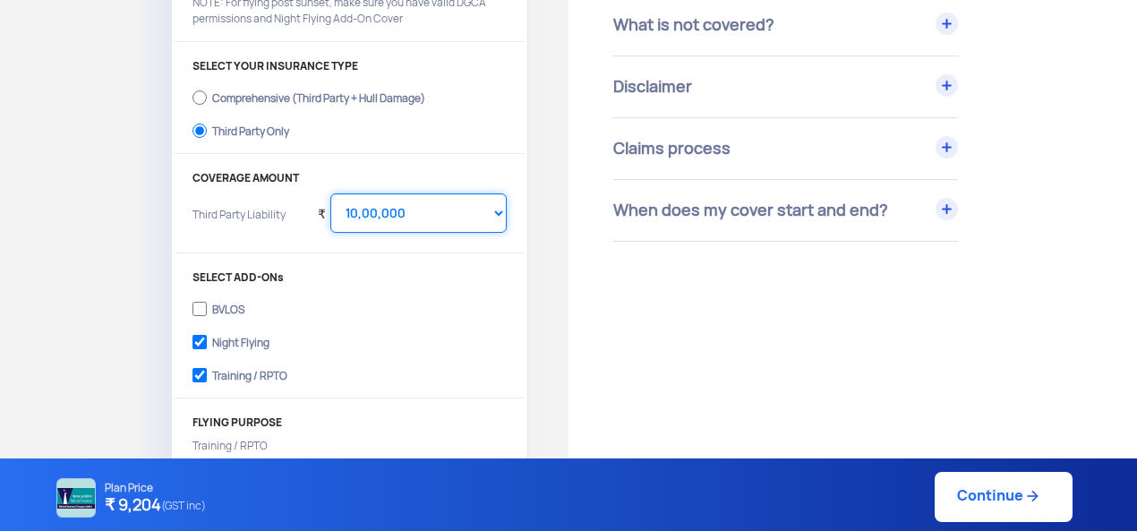
click at [383, 210] on select "Select Amount 10,00,000 15,00,000 20,00,000" at bounding box center [418, 212] width 176 height 39
click at [381, 213] on select "Select Amount 10,00,000 15,00,000 20,00,000" at bounding box center [418, 212] width 176 height 39
click at [113, 212] on div "Get Drone Insurance YOUR DRONE DJI Mavic Air 2S 2023, UAOOEFGM1EX, ₹ 1,34,999 C…" at bounding box center [284, 136] width 569 height 846
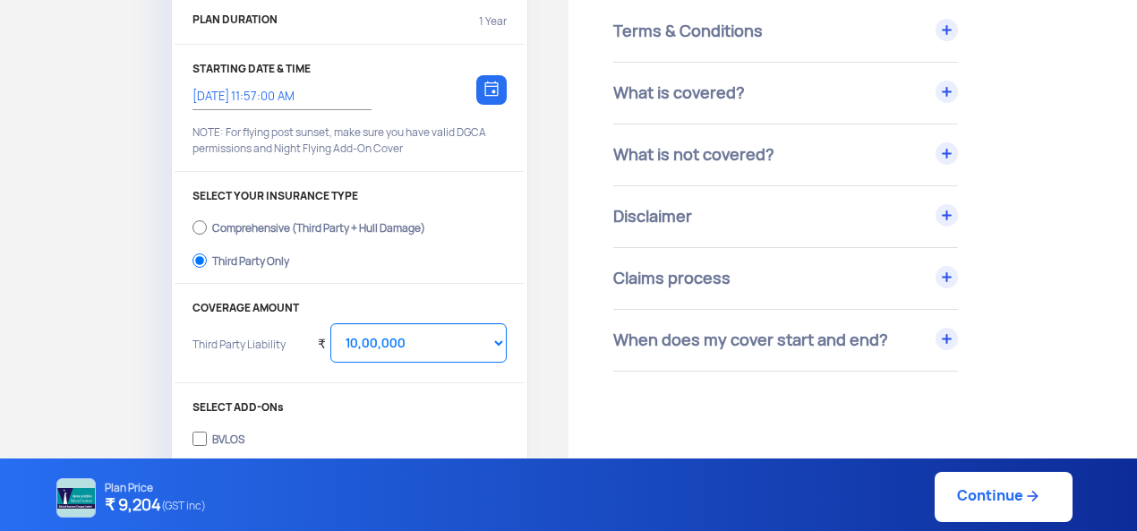
scroll to position [0, 0]
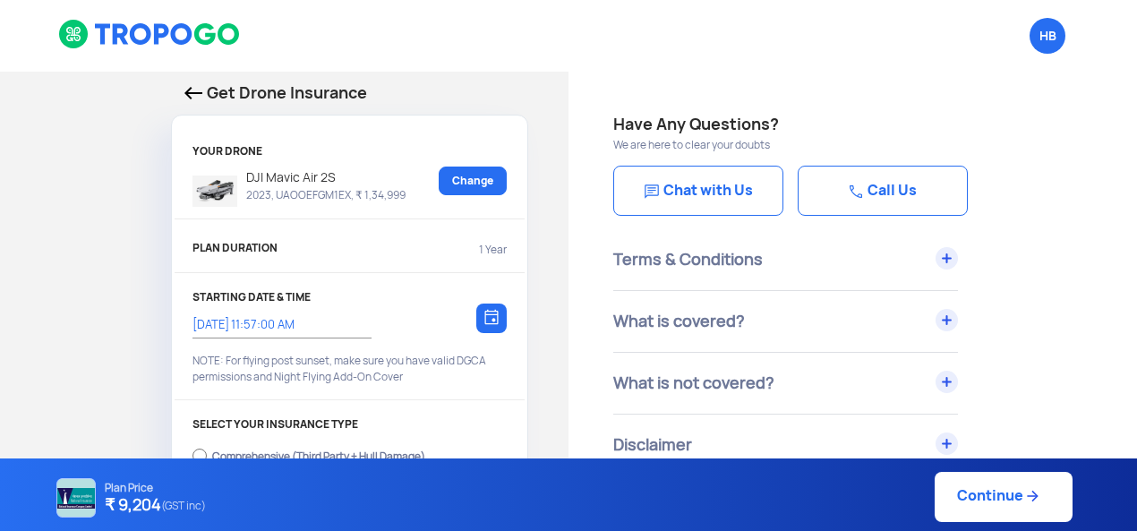
click at [884, 194] on link "Call Us" at bounding box center [883, 191] width 170 height 50
